Goal: Transaction & Acquisition: Register for event/course

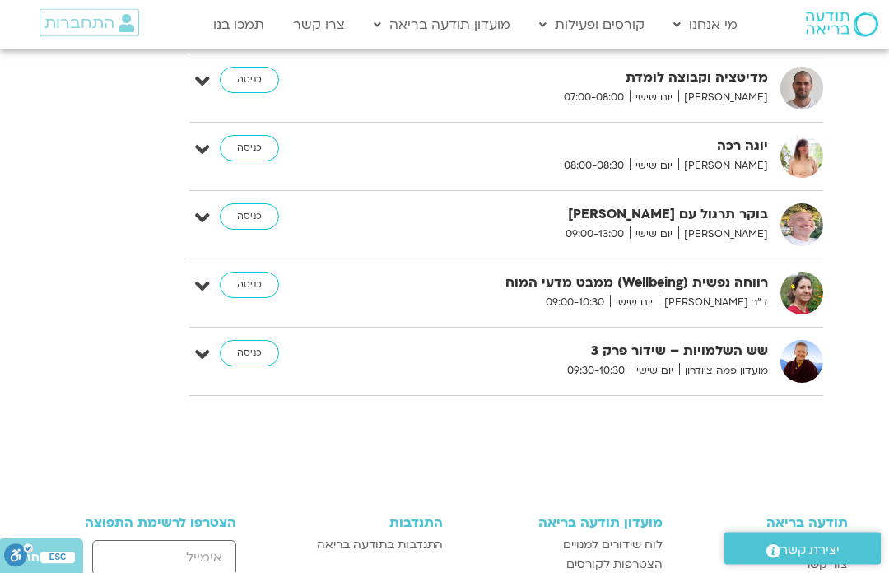
scroll to position [3654, 0]
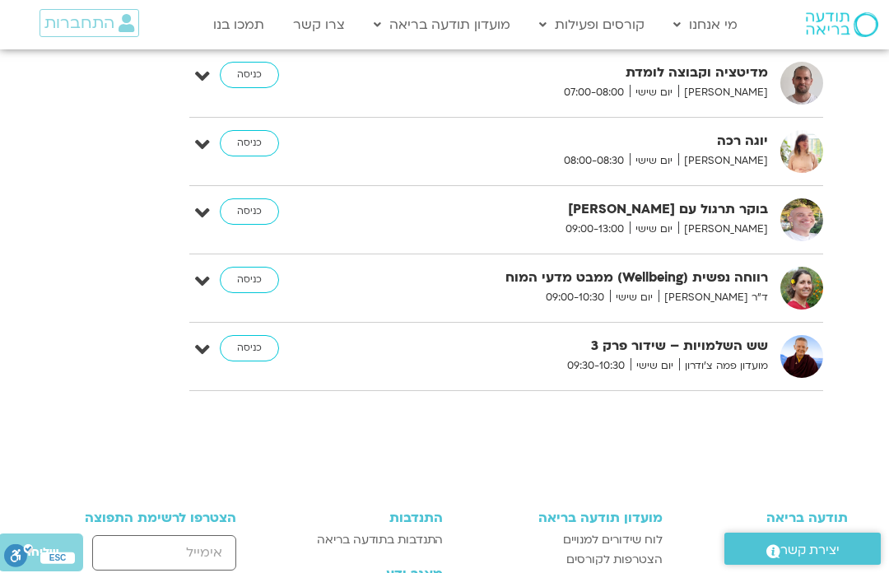
click at [196, 339] on icon at bounding box center [202, 350] width 15 height 23
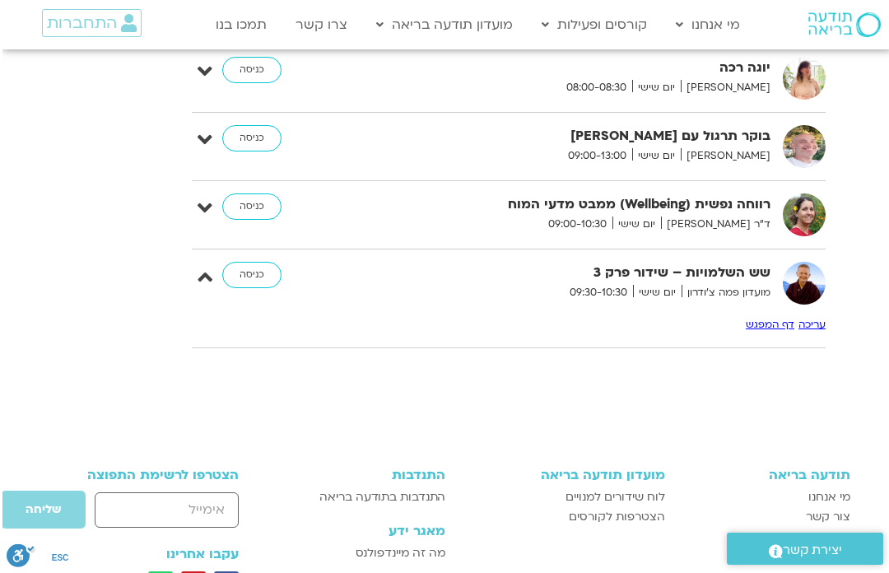
scroll to position [3728, -2]
click at [258, 262] on link "כניסה" at bounding box center [251, 275] width 59 height 26
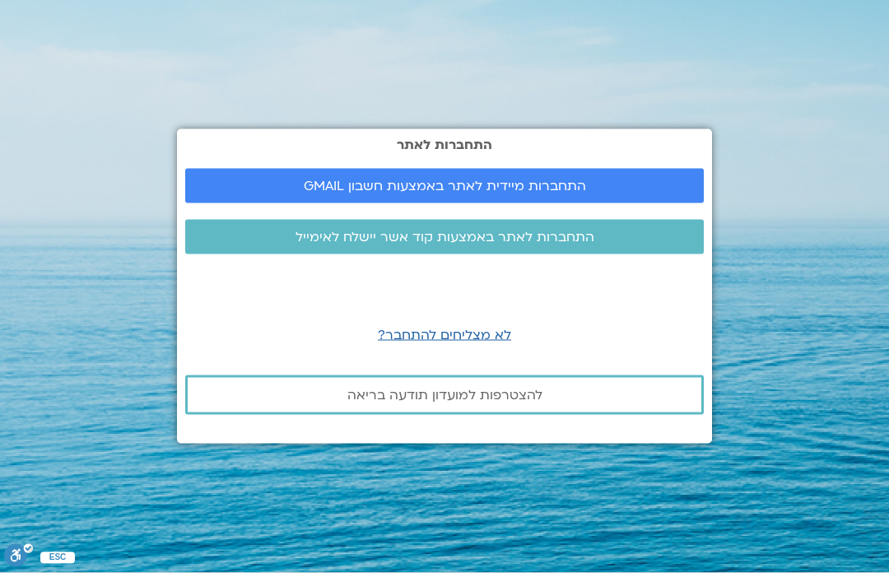
scroll to position [57, 0]
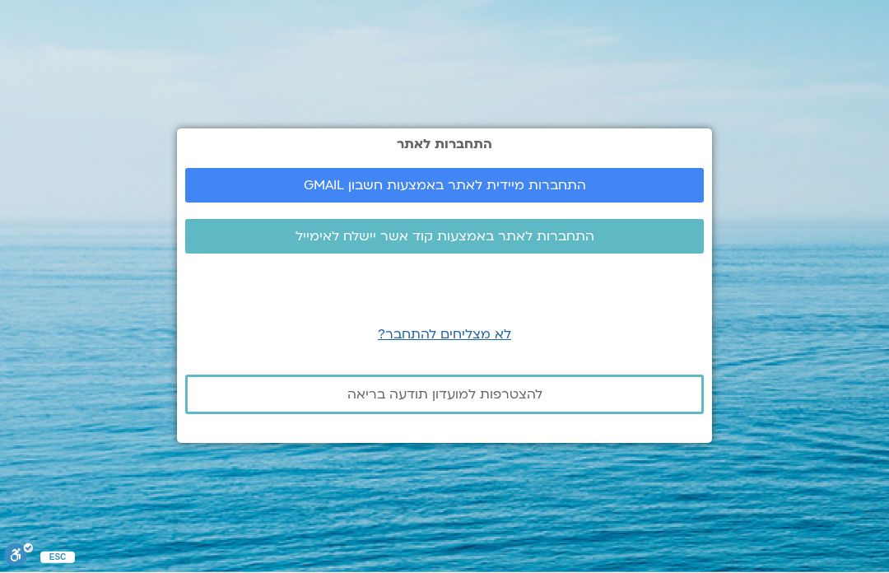
click at [73, 112] on section "התחברות לאתר התחברות מיידית לאתר באמצעות חשבון GMAIL התחברות לאתר באמצעות קוד א…" at bounding box center [444, 286] width 889 height 573
click at [376, 179] on span "התחברות מיידית לאתר באמצעות חשבון GMAIL" at bounding box center [445, 186] width 282 height 15
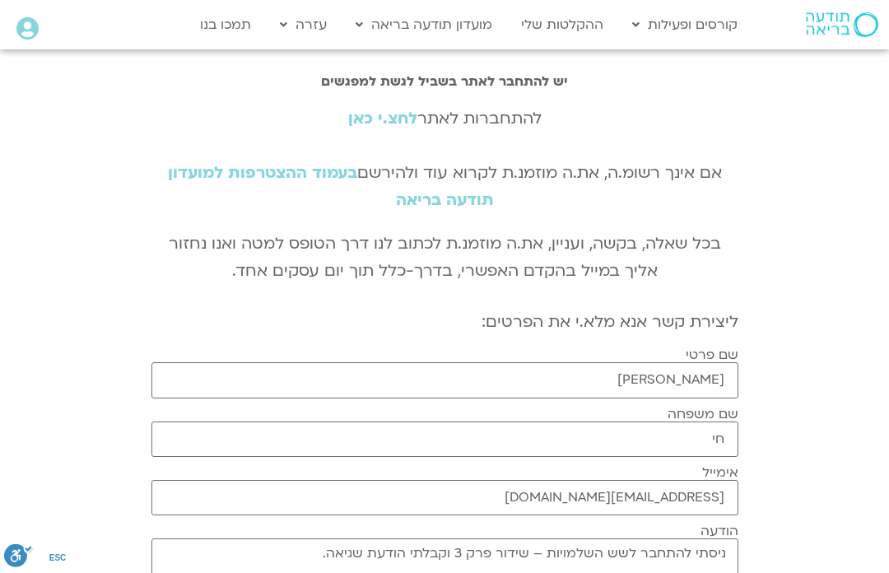
click at [375, 123] on link "לחצ.י כאן" at bounding box center [382, 118] width 69 height 21
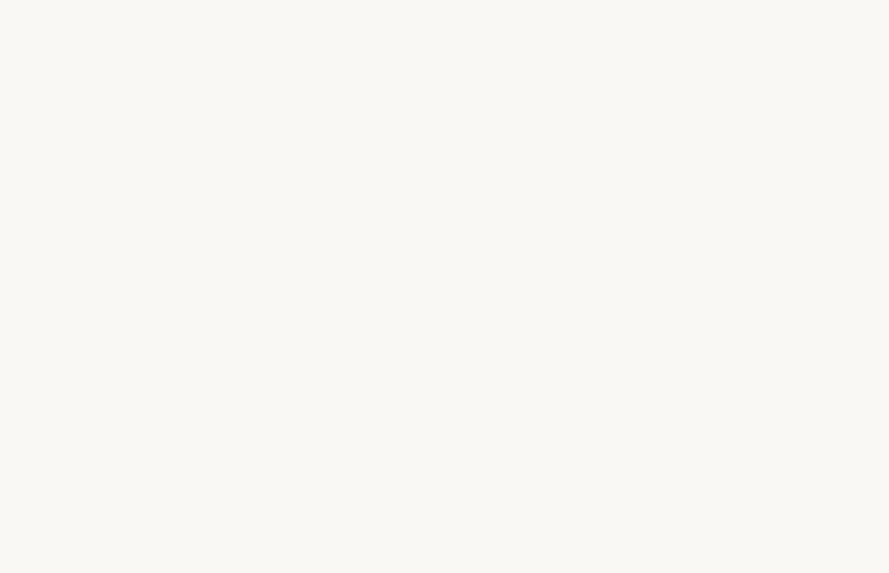
scroll to position [512, 0]
